Goal: Task Accomplishment & Management: Manage account settings

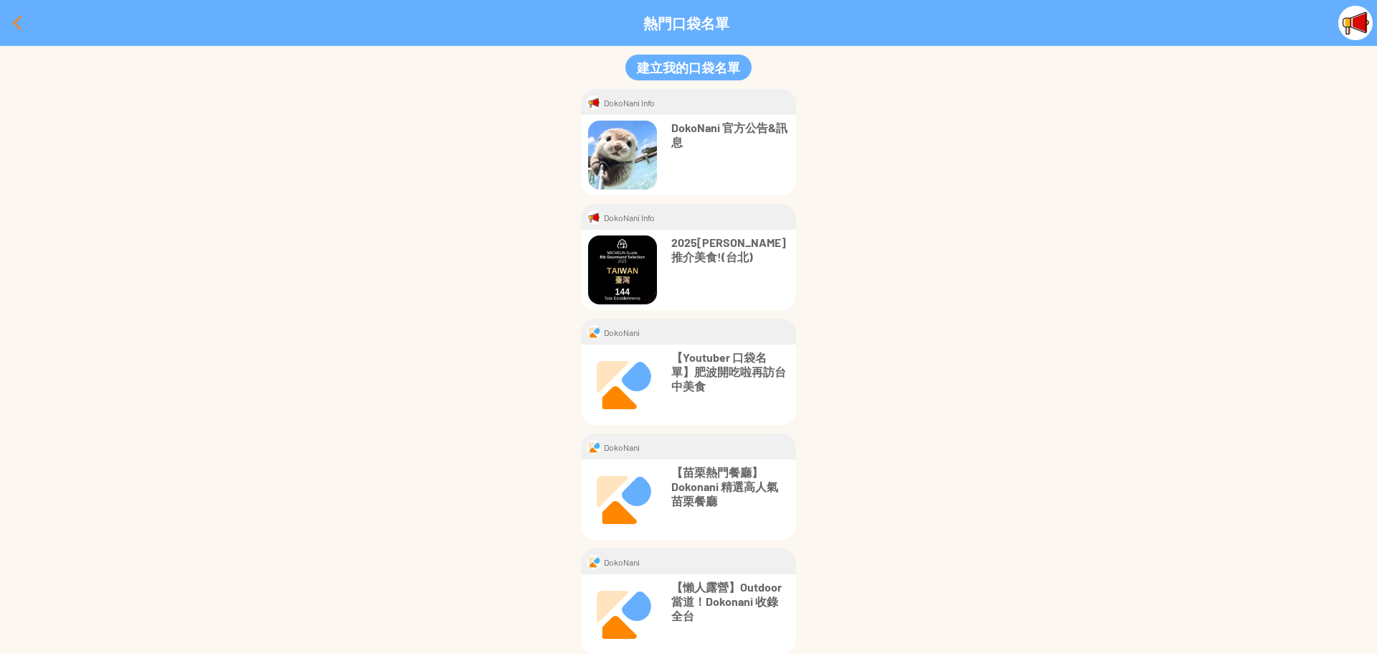
click at [9, 17] on div at bounding box center [17, 23] width 34 height 34
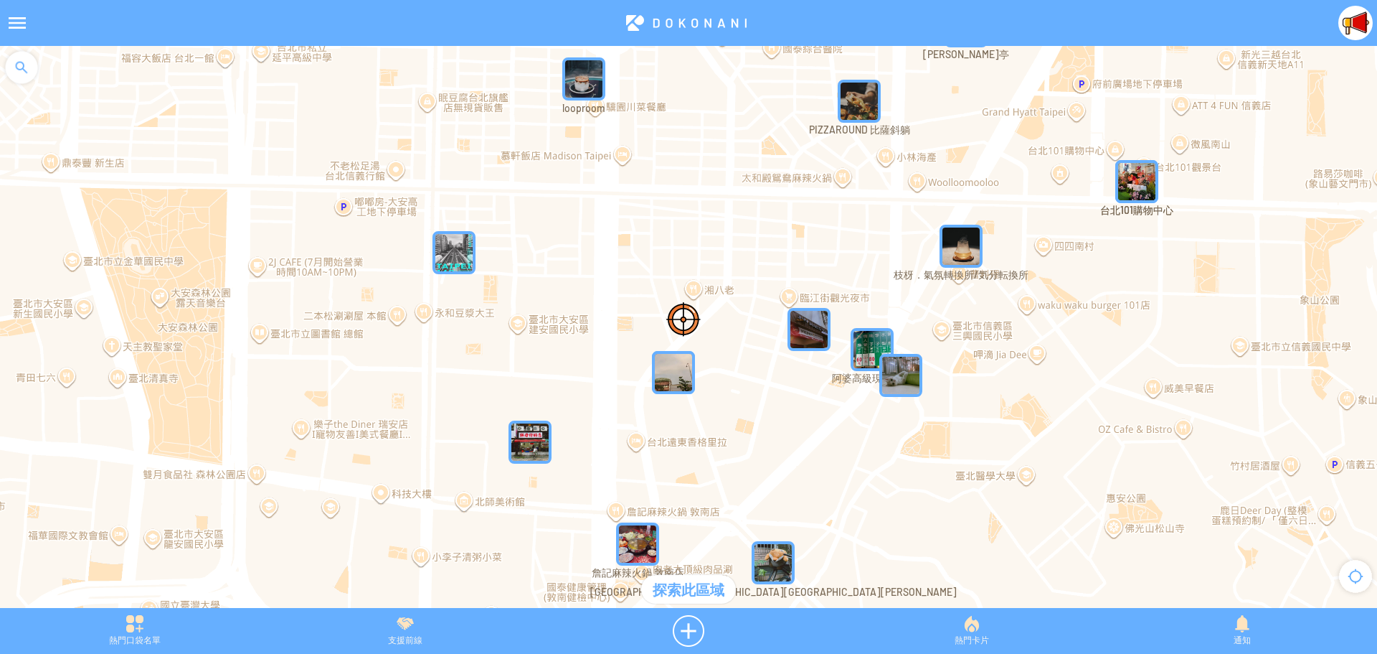
drag, startPoint x: 795, startPoint y: 406, endPoint x: 747, endPoint y: 433, distance: 55.3
click at [747, 433] on div at bounding box center [688, 334] width 1377 height 576
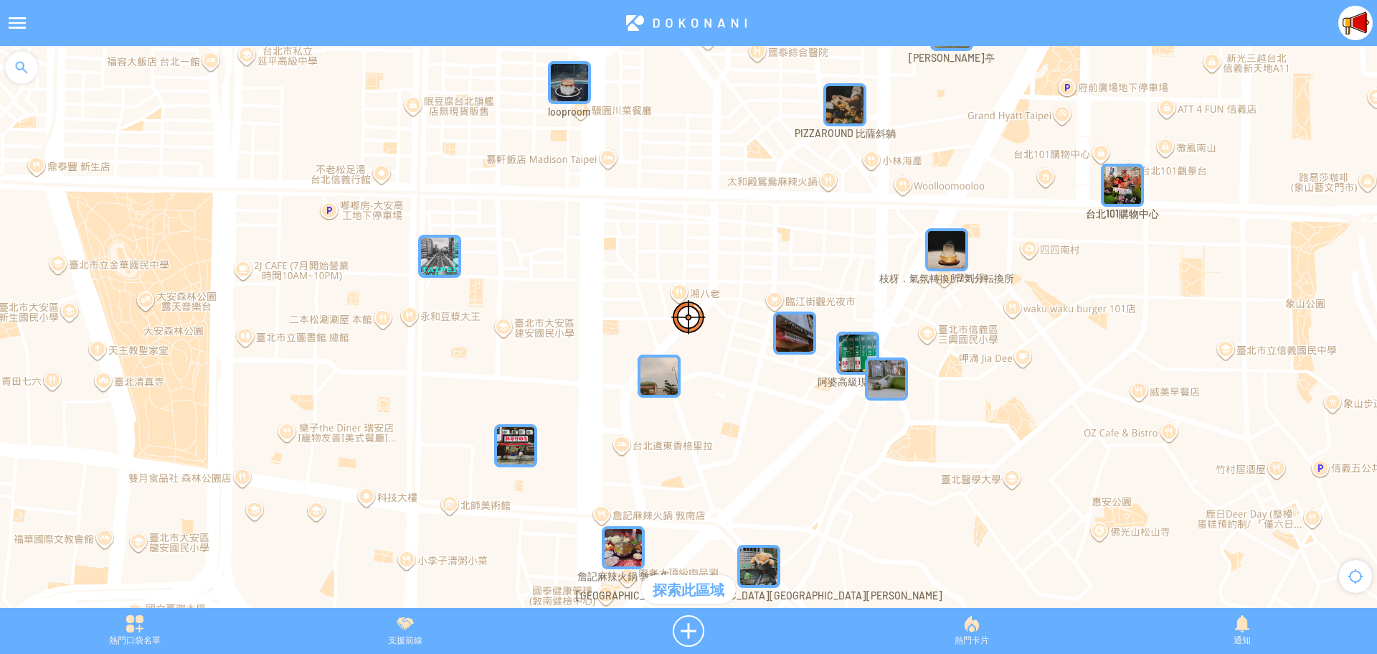
click at [17, 20] on div at bounding box center [17, 23] width 34 height 34
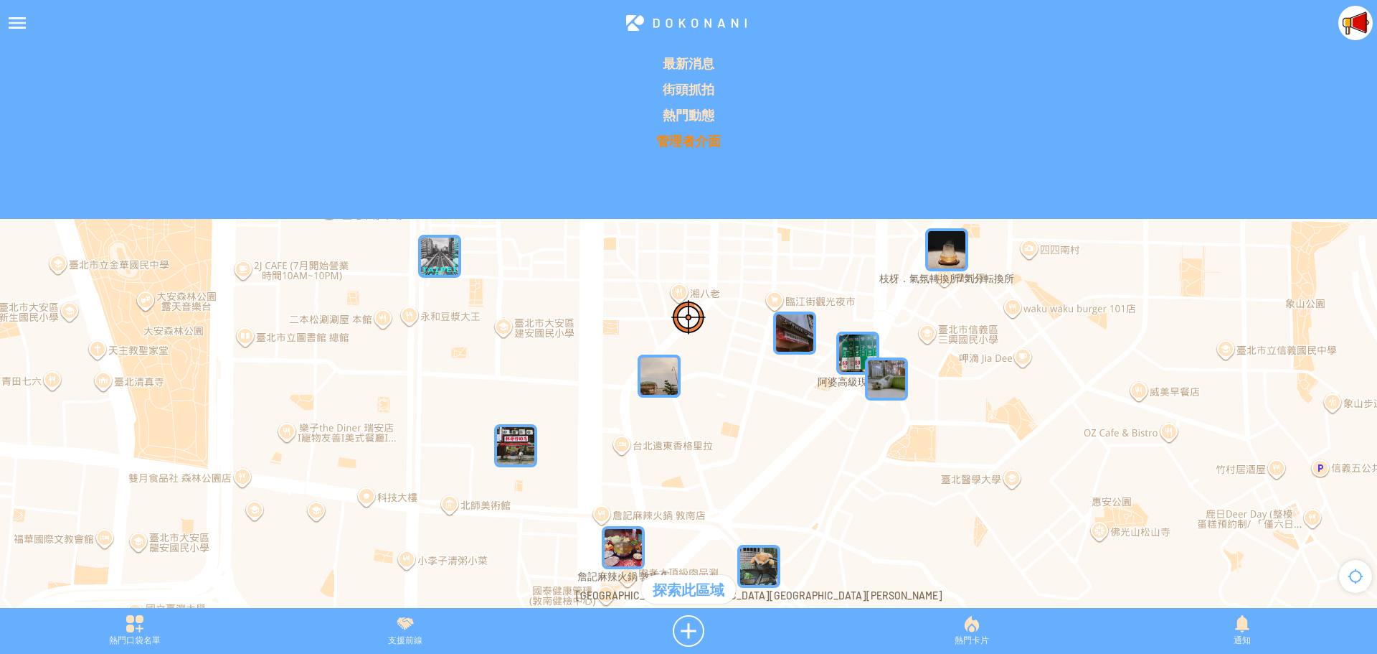
click at [678, 138] on p "管理者介面" at bounding box center [689, 140] width 1360 height 17
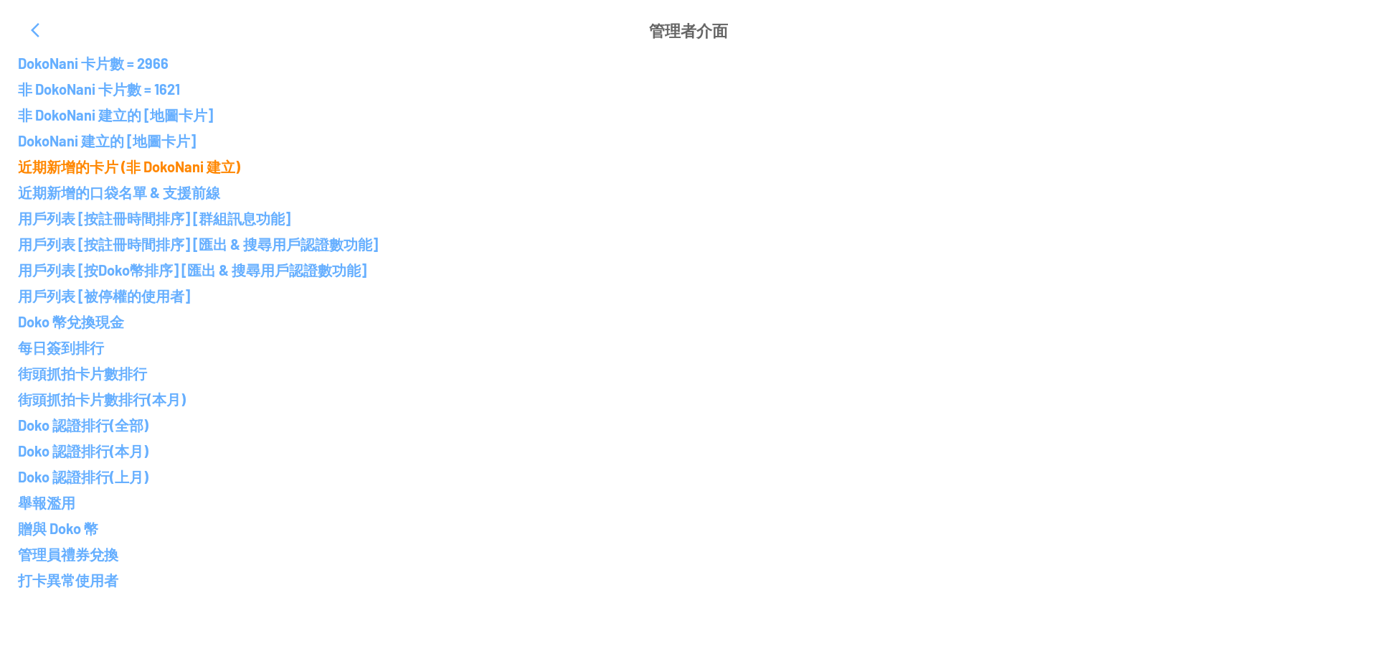
click at [121, 162] on p "近期新增的卡片 (非 DokoNani 建立)" at bounding box center [688, 166] width 1341 height 17
click at [161, 169] on p "近期新增的卡片 (非 DokoNani 建立)" at bounding box center [688, 166] width 1341 height 17
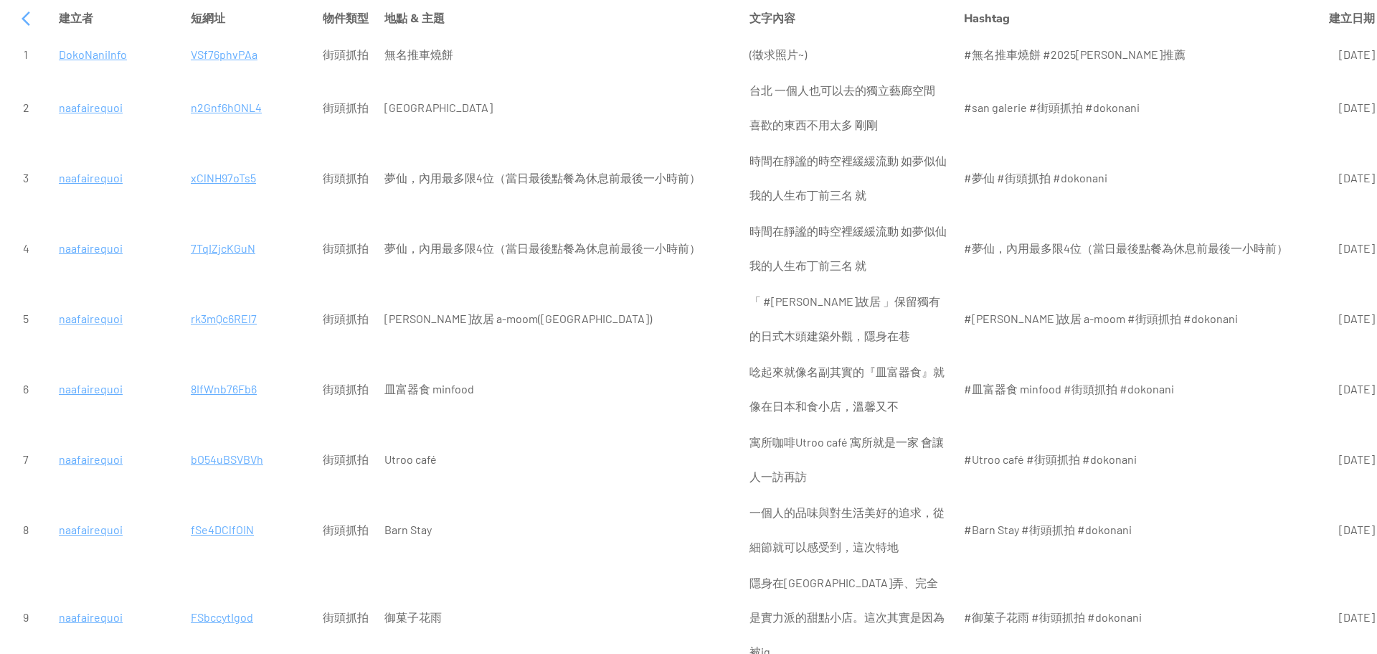
click at [210, 55] on p "VSf76phvPAa" at bounding box center [249, 54] width 116 height 34
click at [211, 106] on p "n2Gnf6hONL4" at bounding box center [249, 107] width 116 height 34
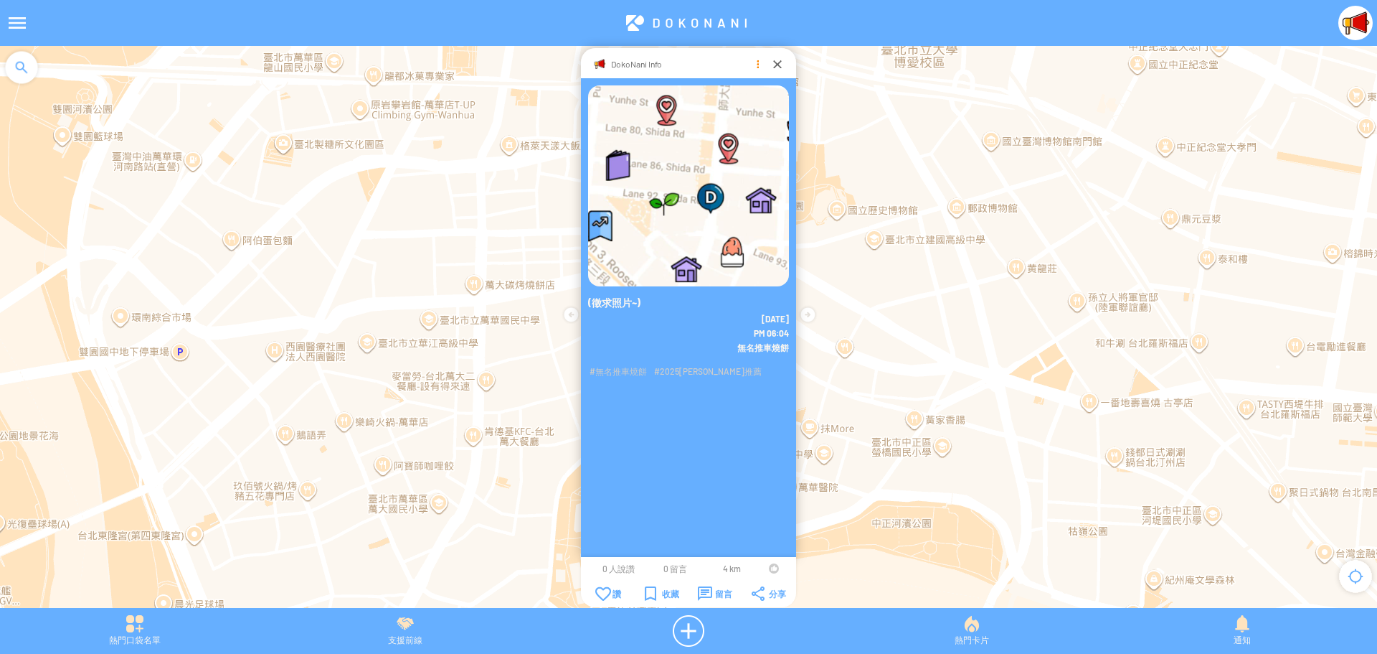
click at [755, 64] on div at bounding box center [757, 64] width 14 height 14
click at [747, 123] on p "刪除地圖卡片" at bounding box center [758, 121] width 121 height 12
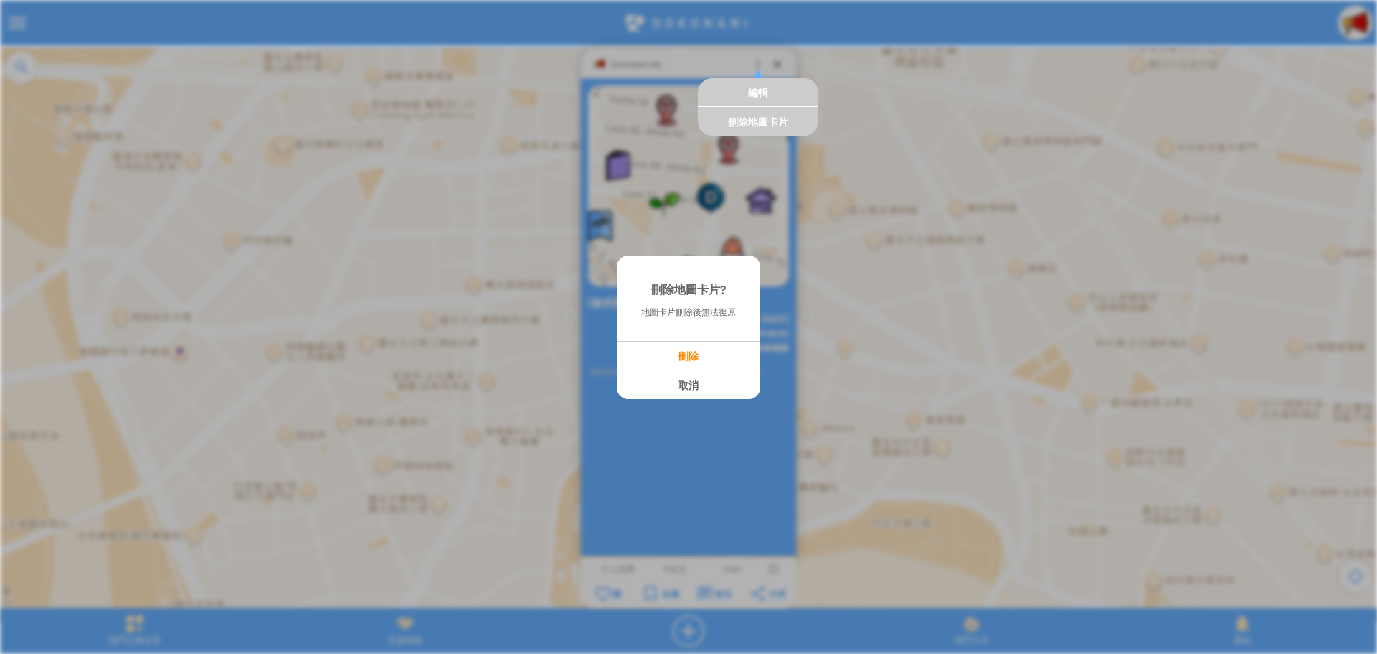
click at [680, 351] on p "刪除" at bounding box center [689, 355] width 142 height 12
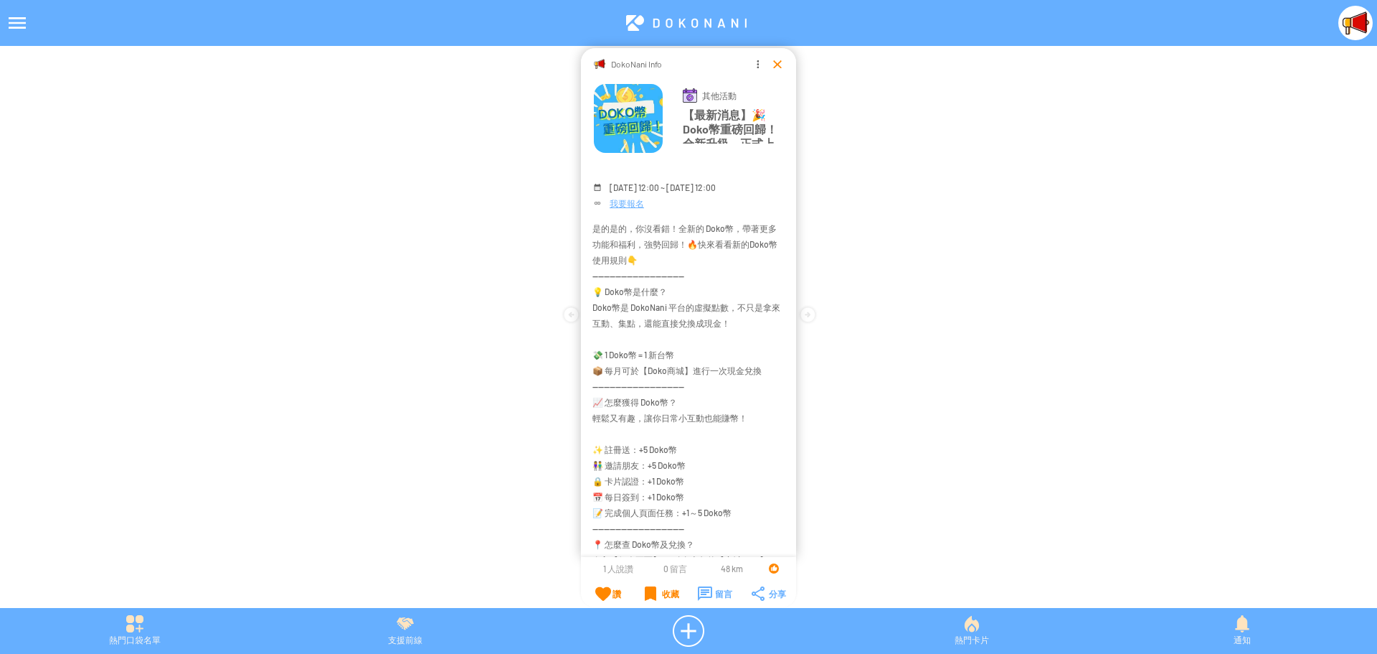
click at [774, 65] on div at bounding box center [777, 64] width 14 height 14
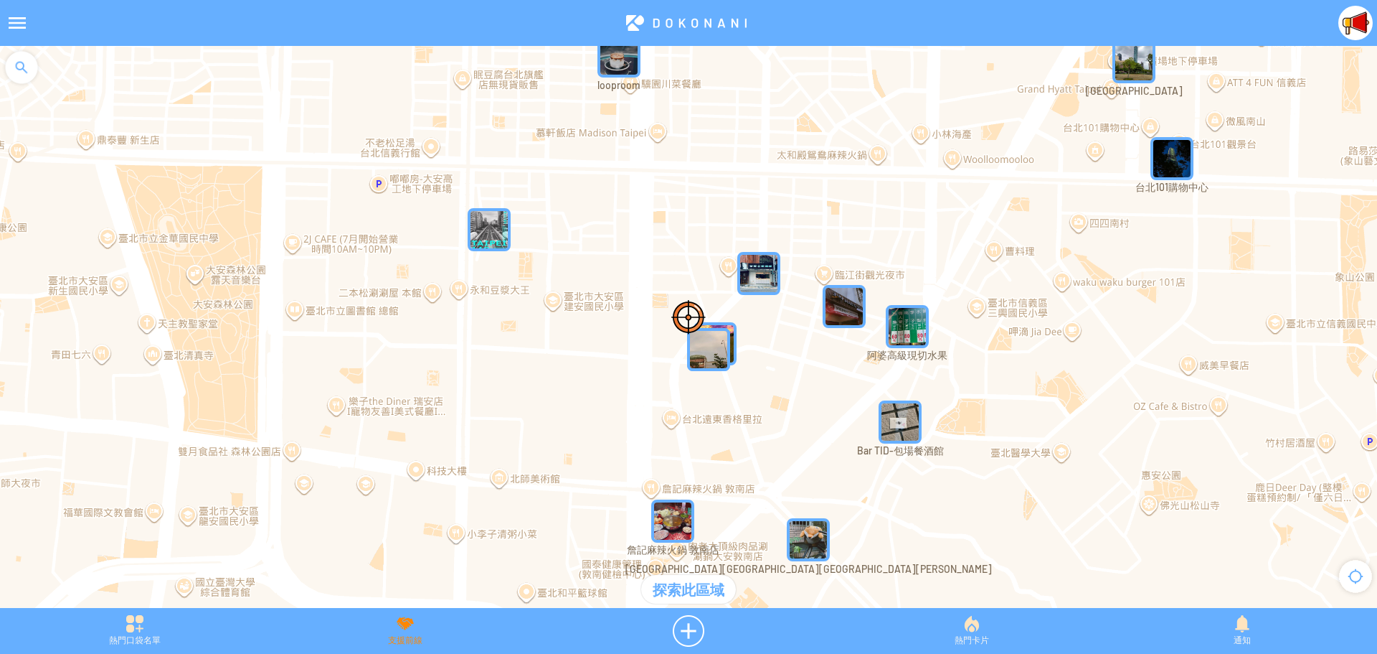
click at [401, 625] on div "支援前線" at bounding box center [405, 631] width 270 height 32
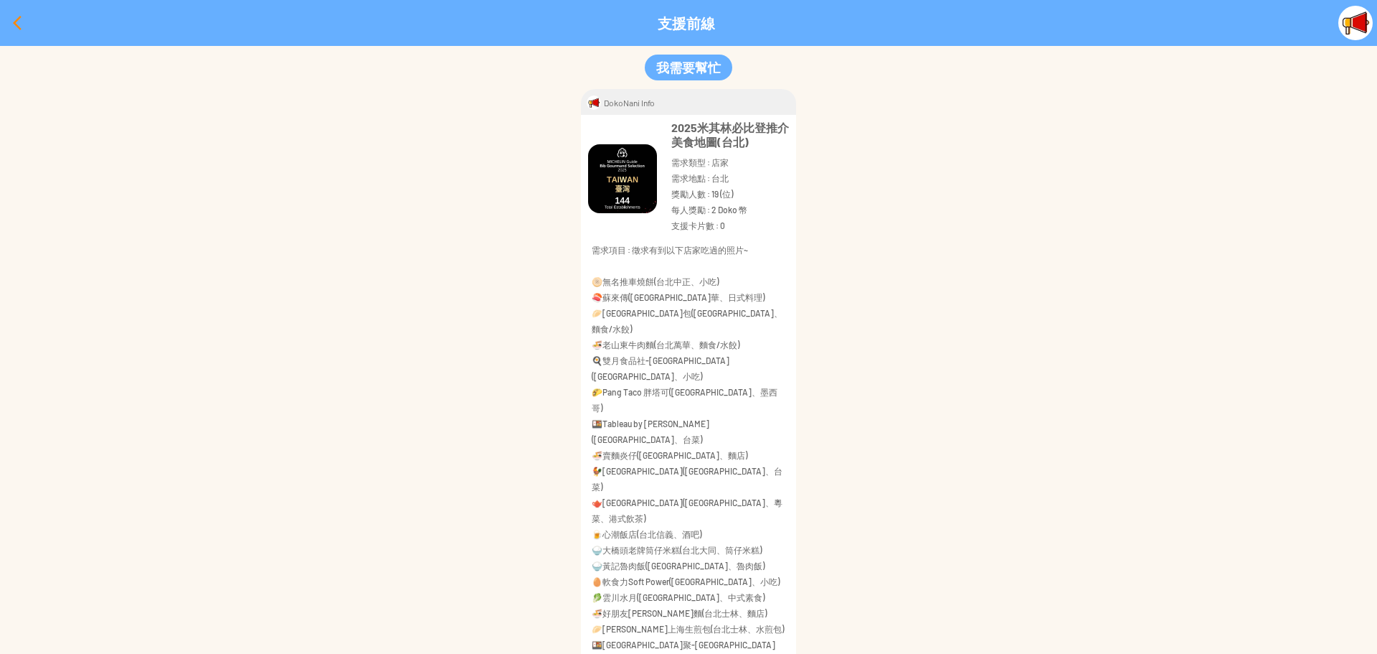
click at [8, 24] on div at bounding box center [17, 23] width 34 height 34
